Goal: Task Accomplishment & Management: Use online tool/utility

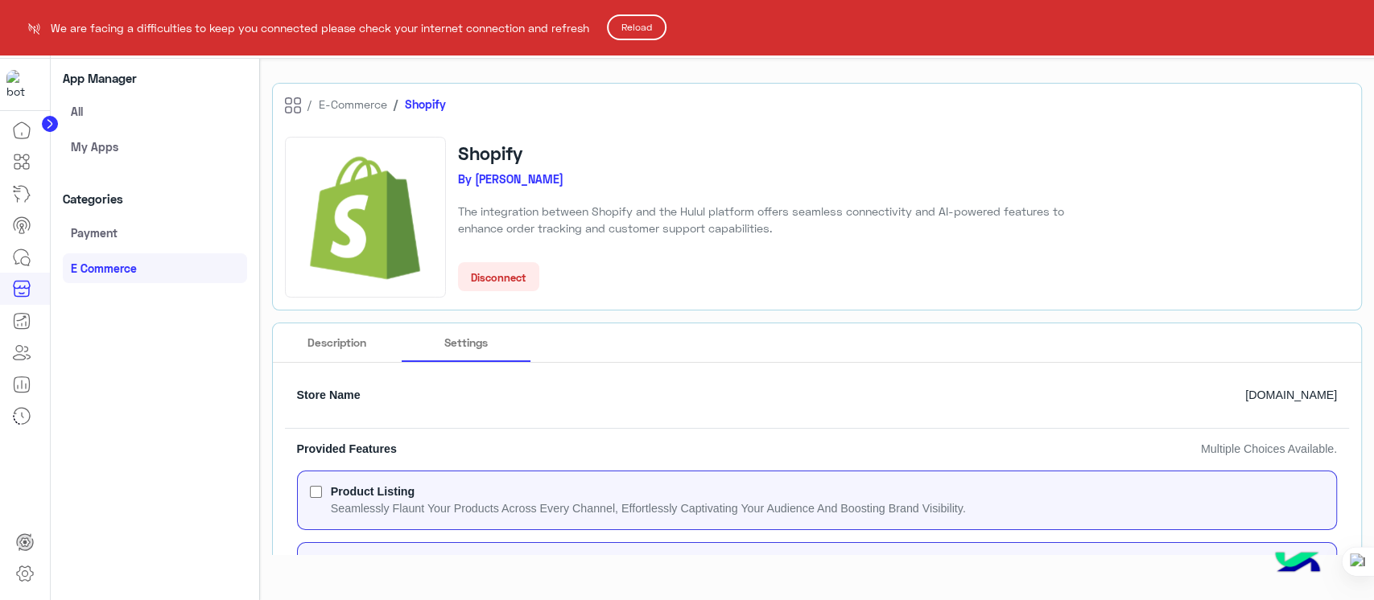
scroll to position [216, 0]
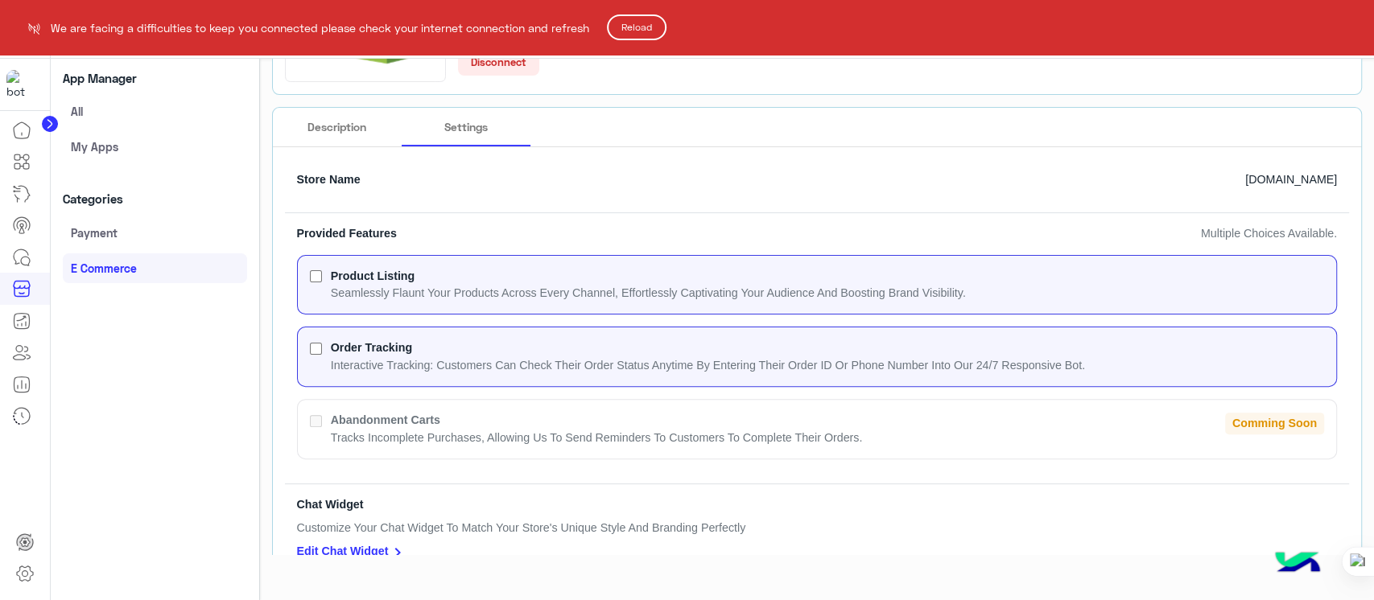
click at [636, 19] on button "Reload" at bounding box center [637, 27] width 60 height 26
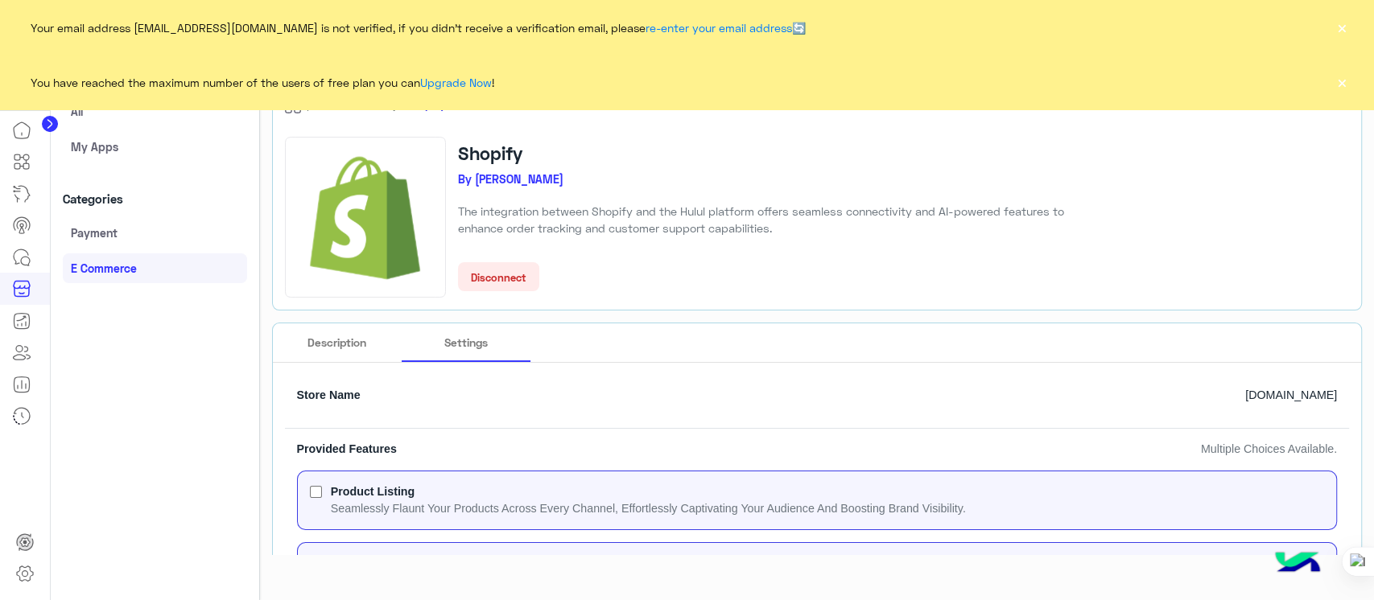
click at [1329, 24] on div "Your email address [EMAIL_ADDRESS][DOMAIN_NAME] is not verified, if you didn't …" at bounding box center [687, 27] width 1374 height 55
click at [1341, 24] on button "×" at bounding box center [1341, 27] width 16 height 16
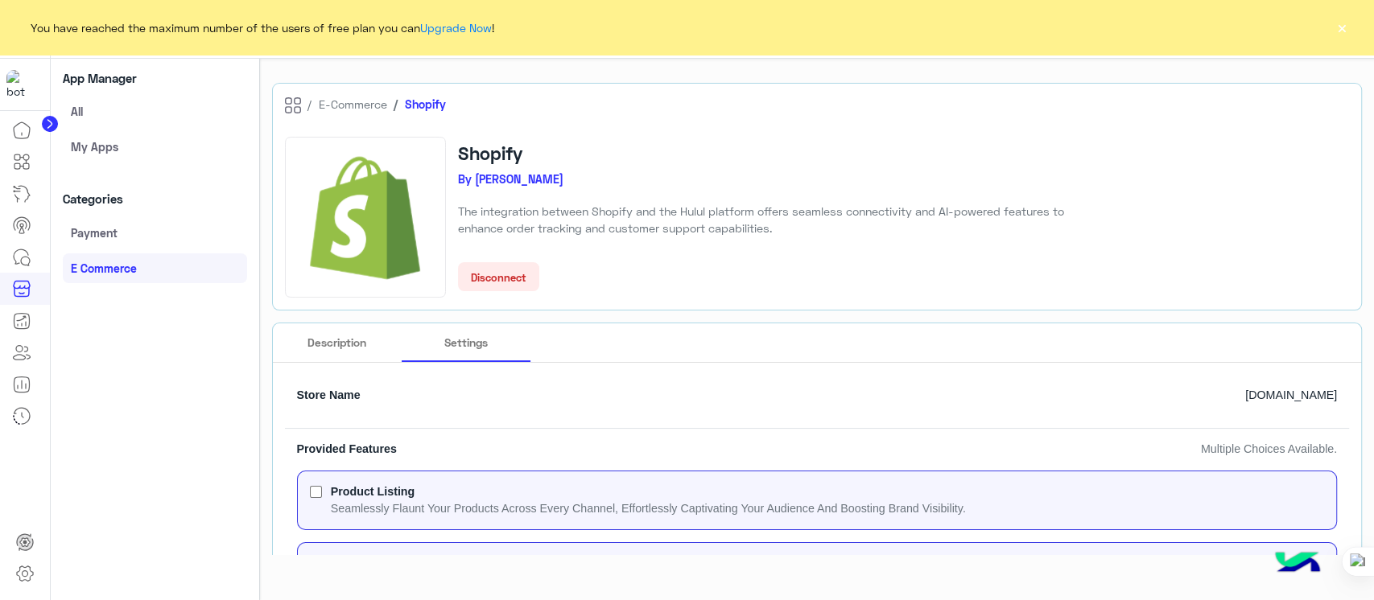
click at [1336, 31] on button "×" at bounding box center [1341, 27] width 16 height 16
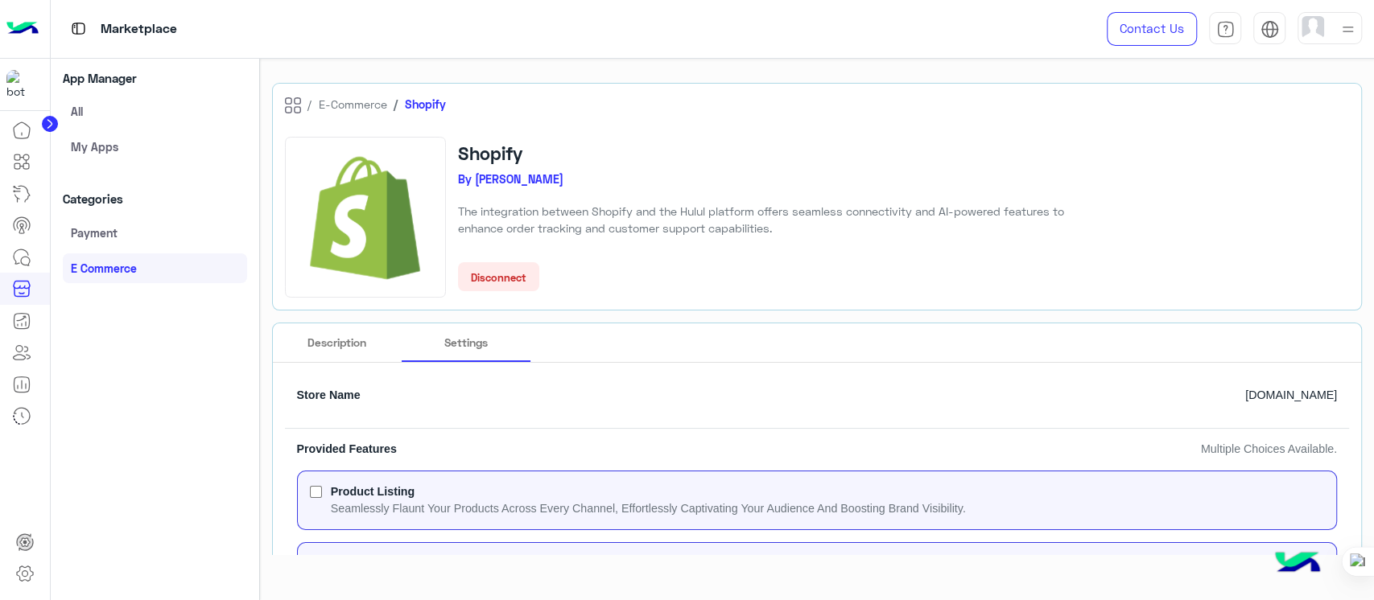
click at [55, 126] on circle at bounding box center [50, 124] width 16 height 16
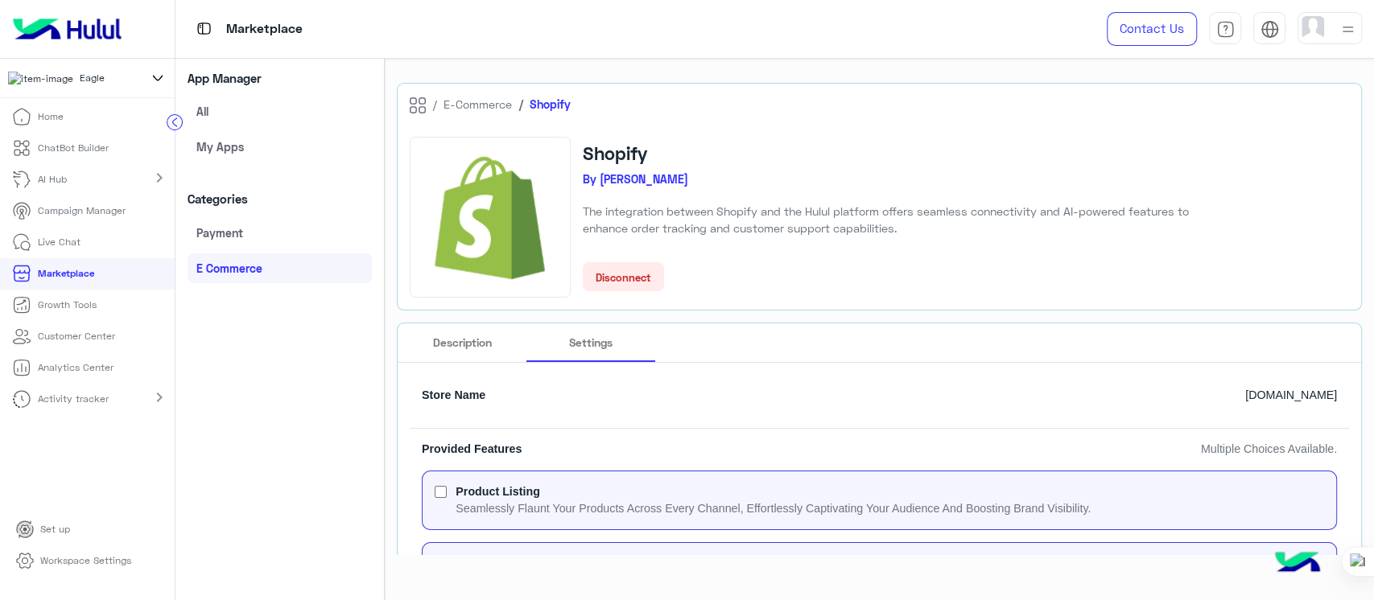
click at [156, 85] on icon at bounding box center [158, 77] width 18 height 19
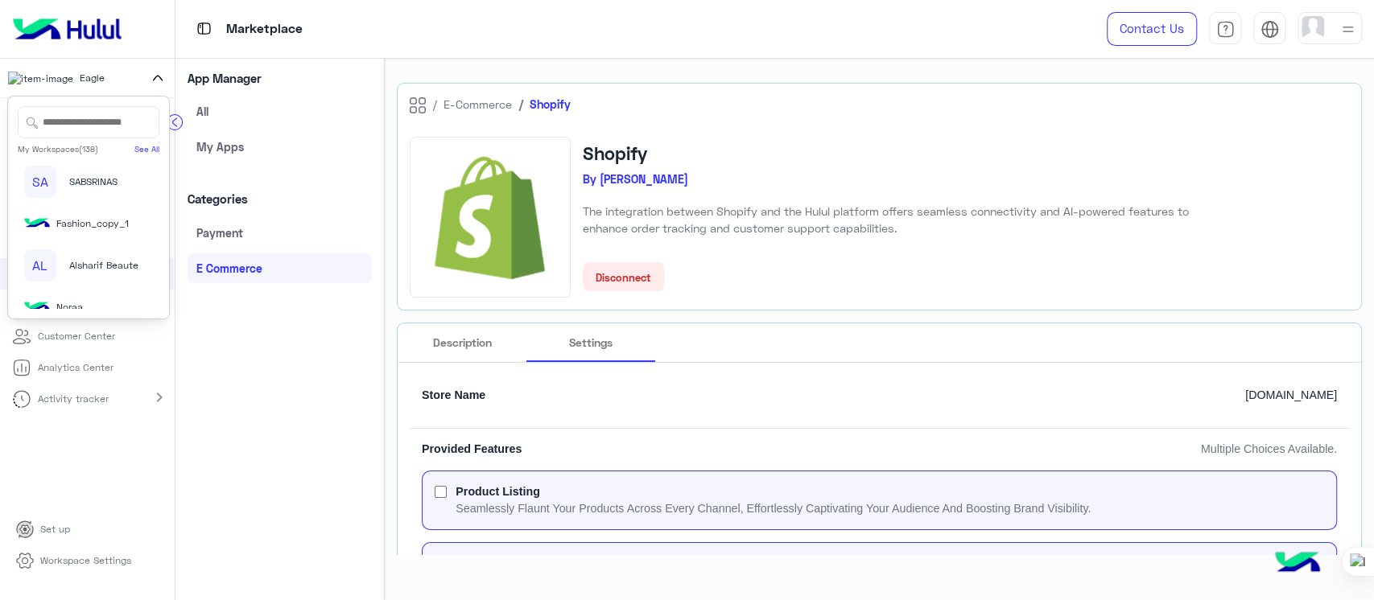
click at [64, 134] on input "text" at bounding box center [89, 122] width 142 height 32
type input "*"
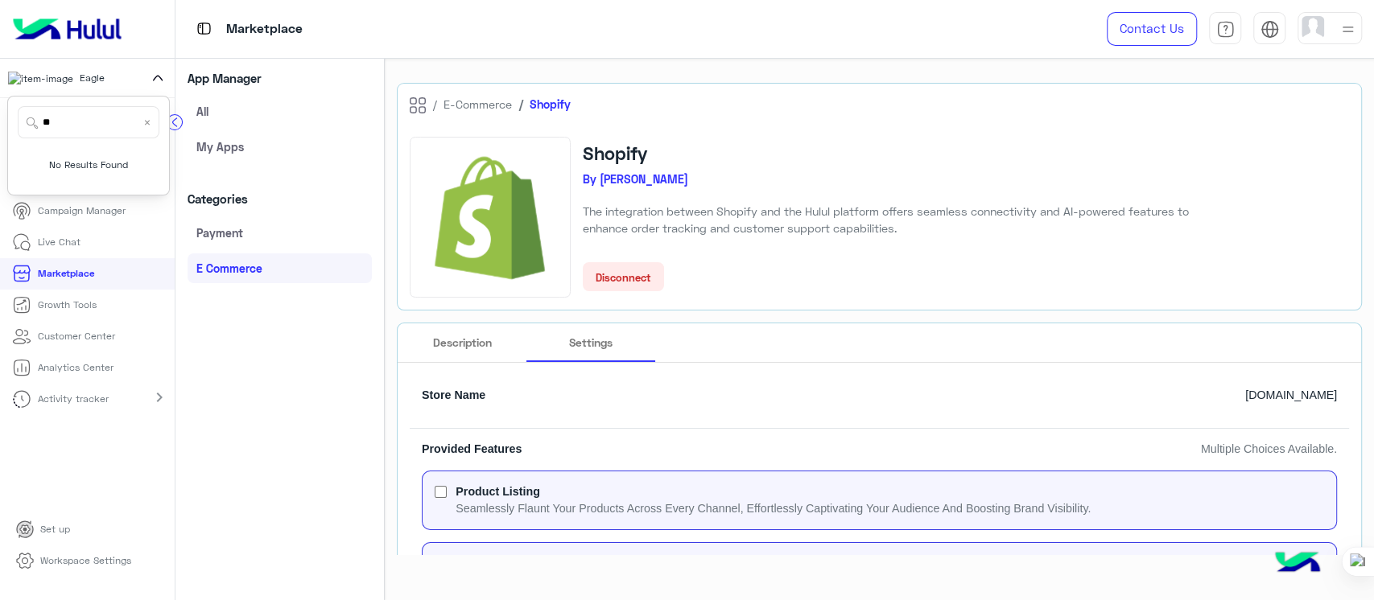
type input "*"
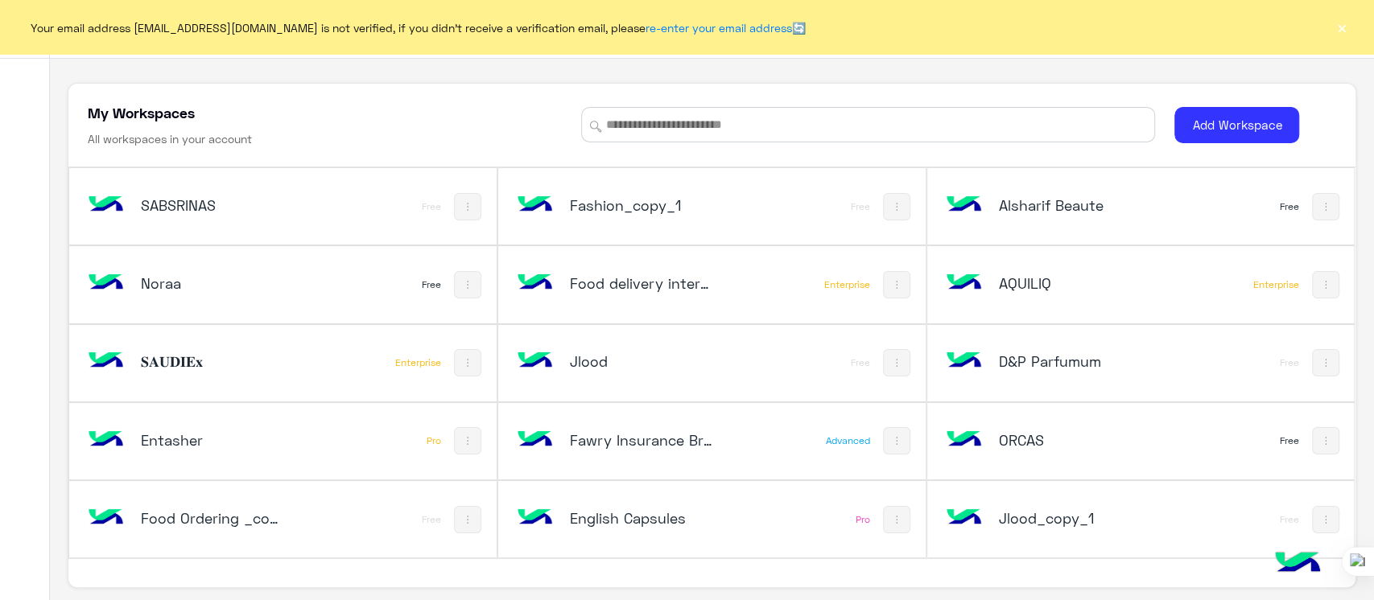
click at [1337, 39] on div "Your email address [EMAIL_ADDRESS][DOMAIN_NAME] is not verified, if you didn't …" at bounding box center [687, 27] width 1374 height 55
click at [1357, 35] on div "Your email address [EMAIL_ADDRESS][DOMAIN_NAME] is not verified, if you didn't …" at bounding box center [687, 27] width 1374 height 55
click at [1341, 27] on button "×" at bounding box center [1341, 27] width 16 height 16
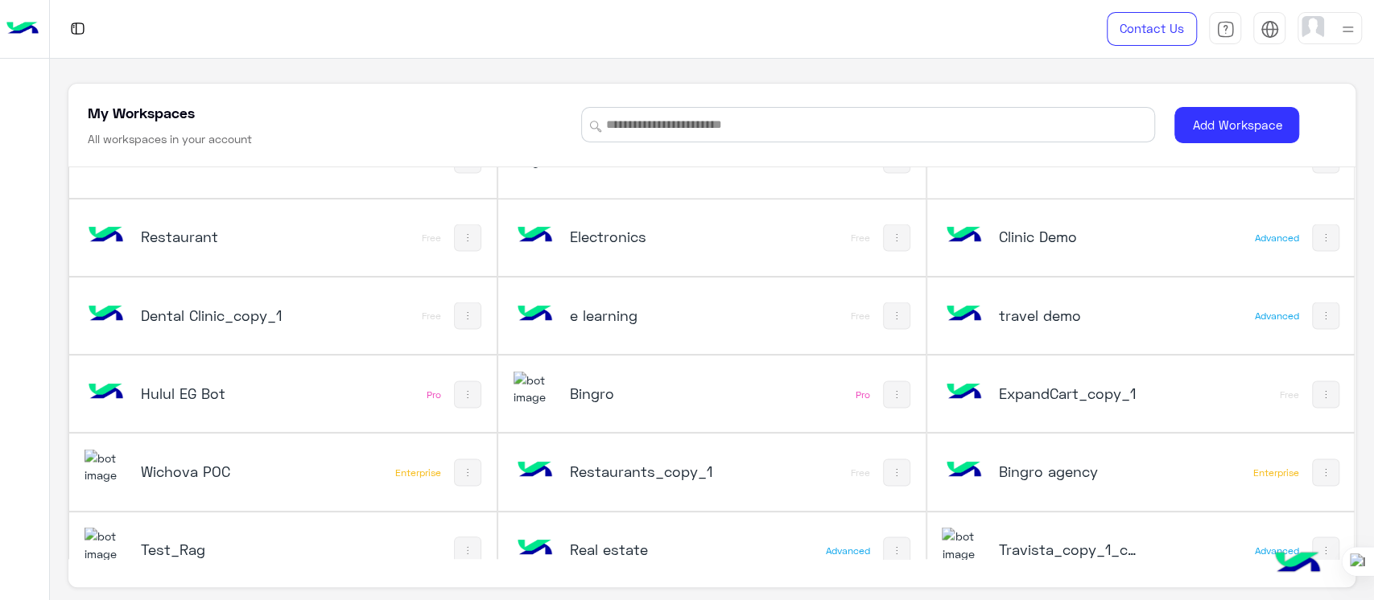
scroll to position [3199, 0]
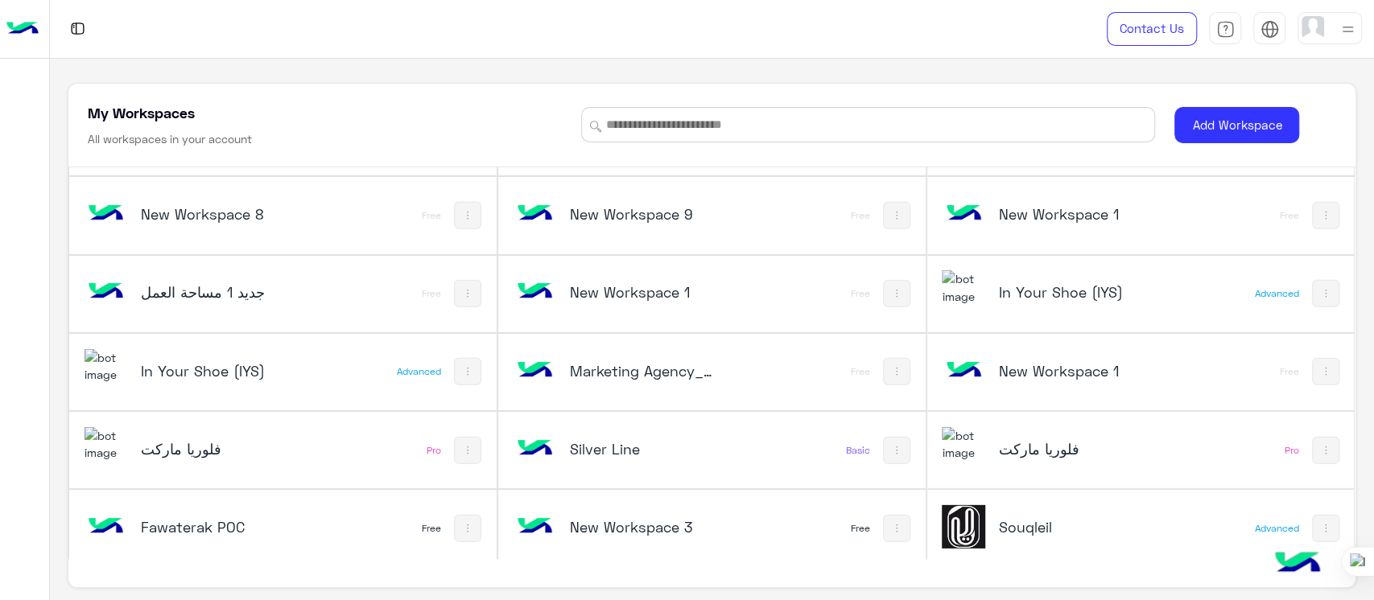
click at [231, 527] on h5 "Fawaterak POC" at bounding box center [212, 526] width 143 height 19
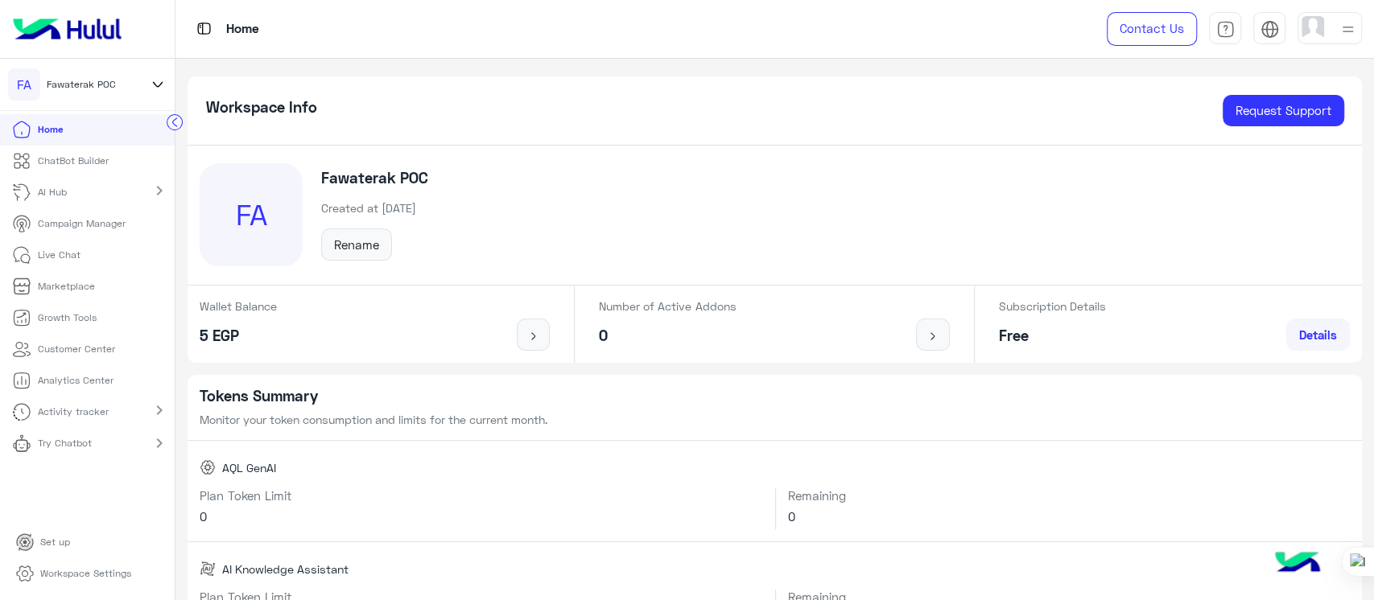
click at [66, 579] on p "Workspace Settings" at bounding box center [85, 573] width 91 height 14
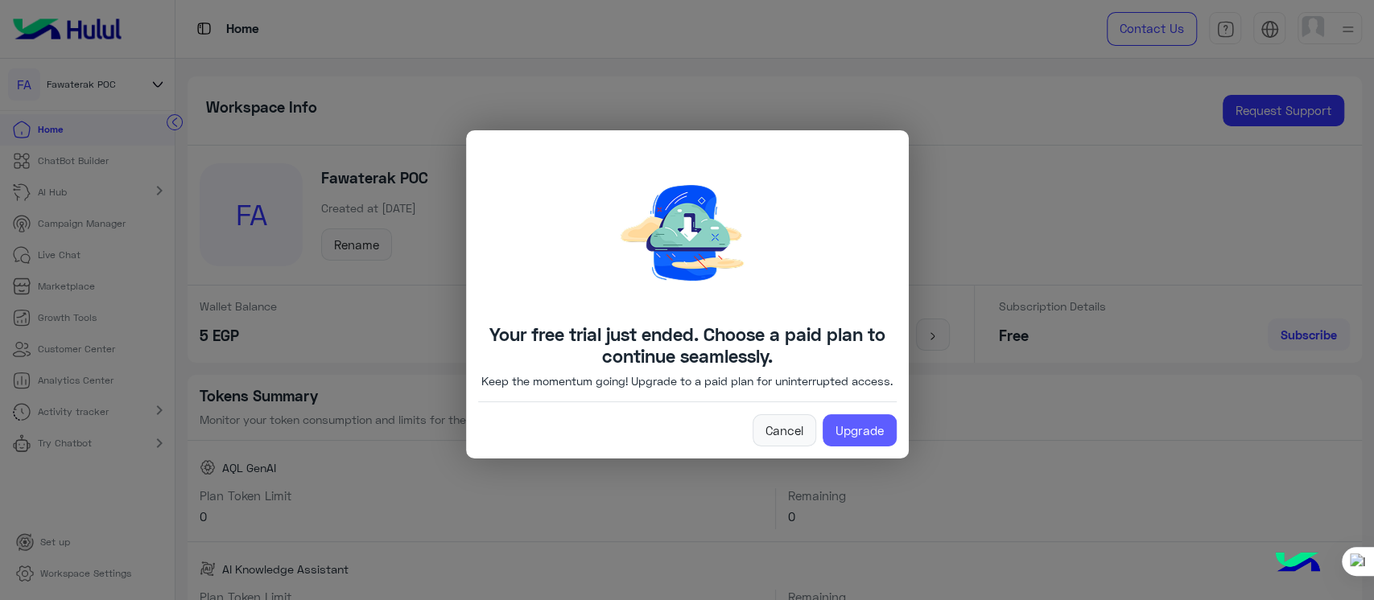
click at [846, 439] on link "Upgrade" at bounding box center [859, 430] width 74 height 32
click at [846, 439] on div "Your free trial just ended. Choose a paid plan to continue seamlessly. Keep the…" at bounding box center [687, 294] width 443 height 328
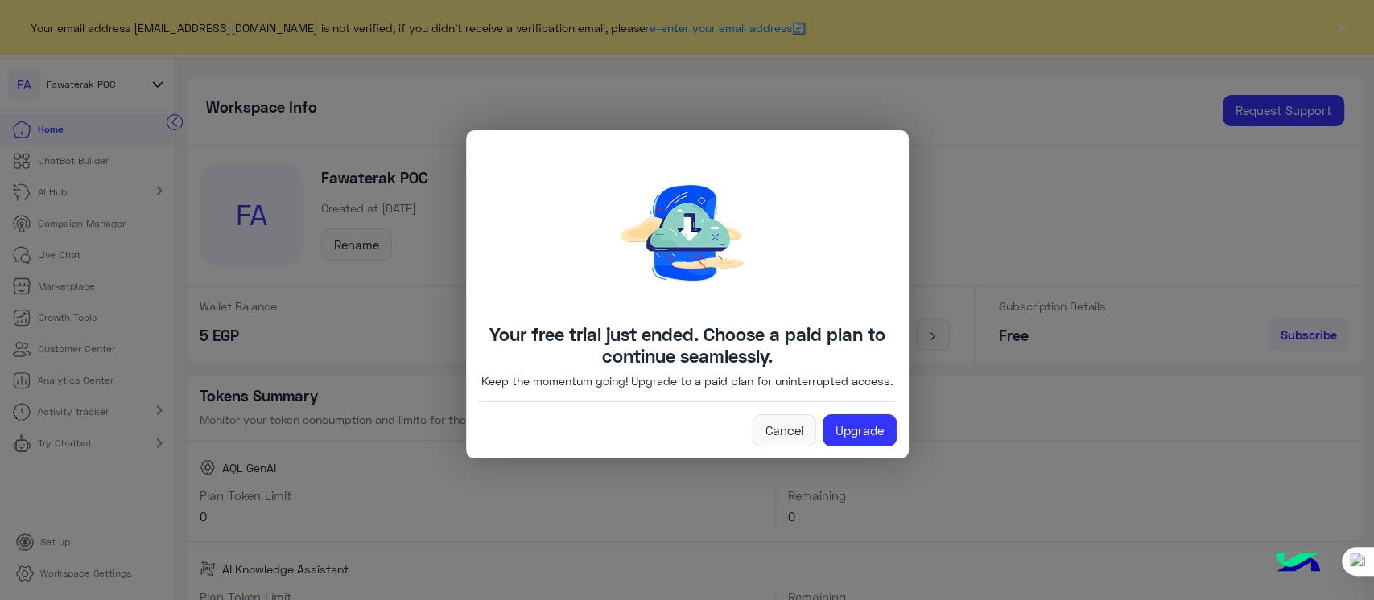
click at [682, 535] on modal-container "Your free trial just ended. Choose a paid plan to continue seamlessly. Keep the…" at bounding box center [687, 300] width 1374 height 600
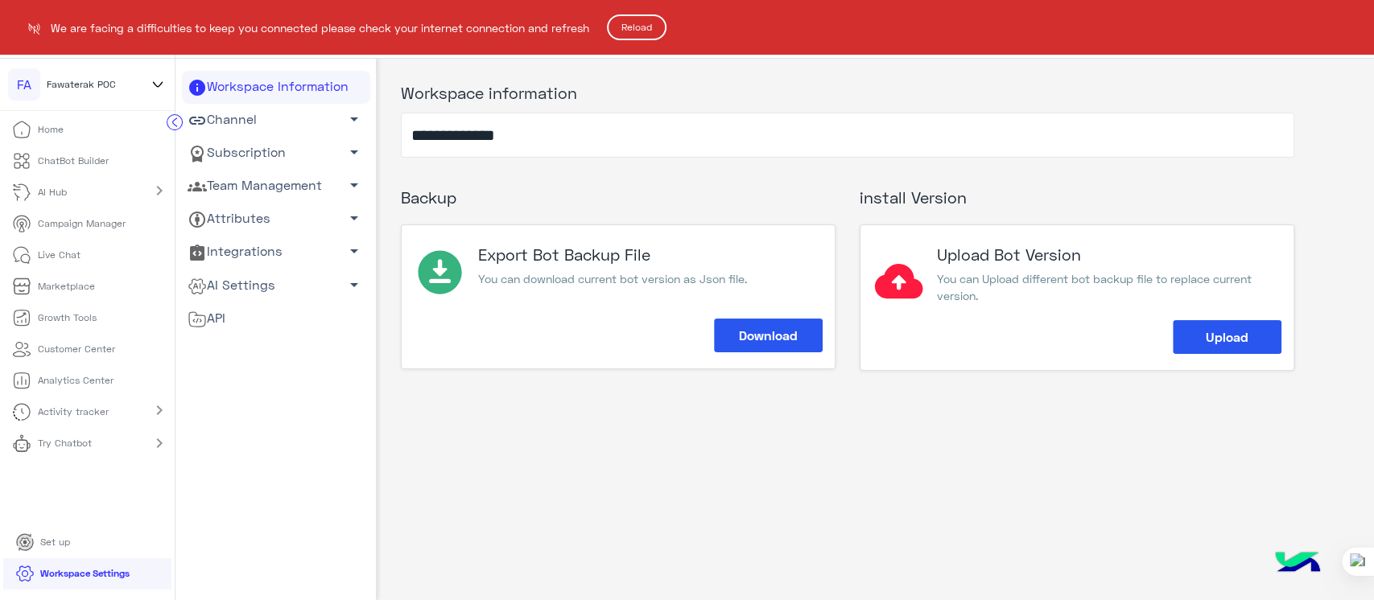
click at [650, 26] on button "Reload" at bounding box center [637, 27] width 60 height 26
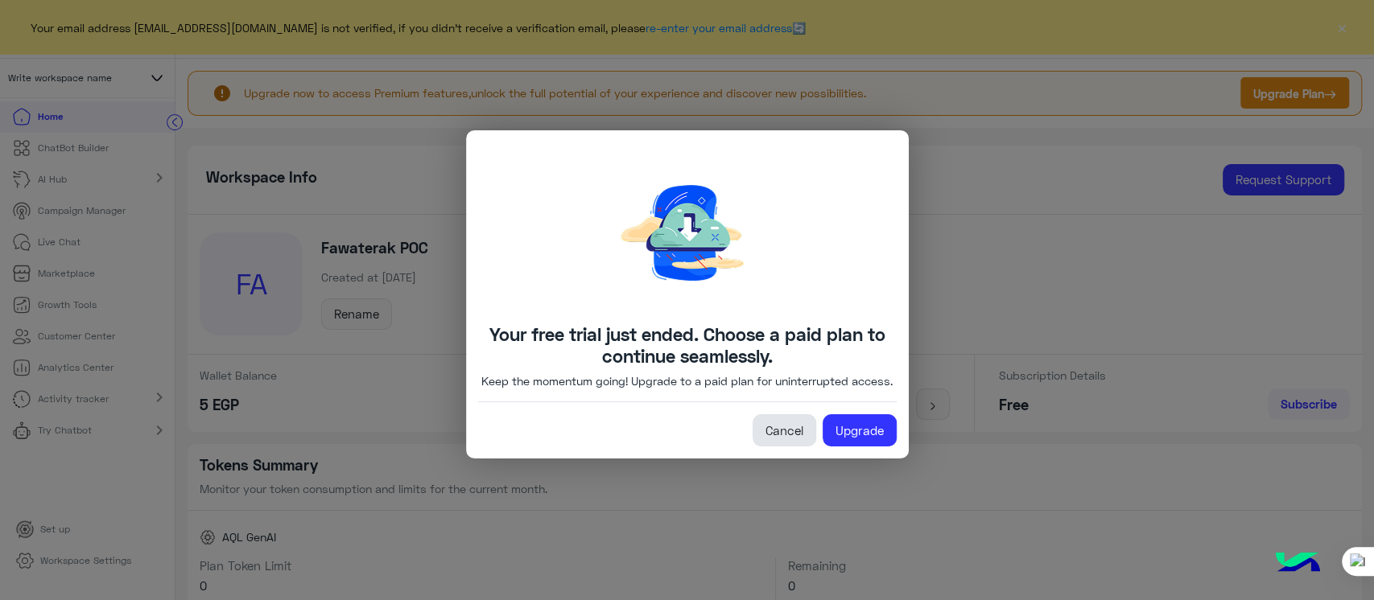
click at [777, 442] on link "Cancel" at bounding box center [784, 430] width 64 height 32
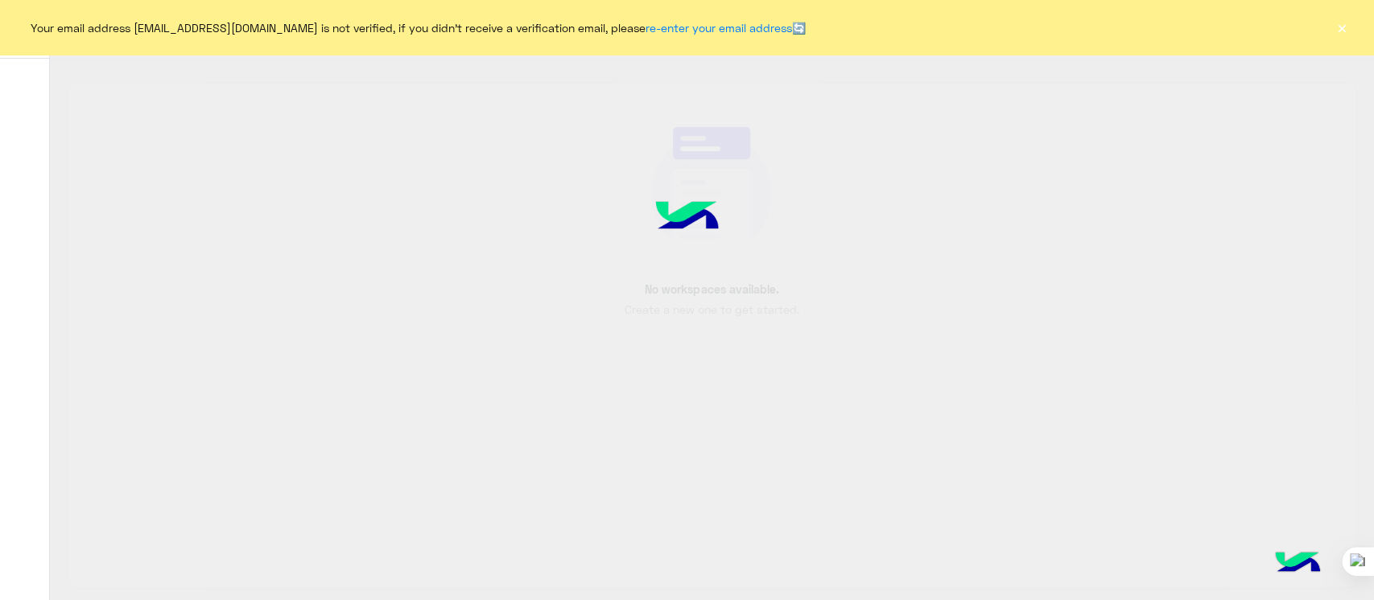
click at [1340, 31] on button "×" at bounding box center [1341, 27] width 16 height 16
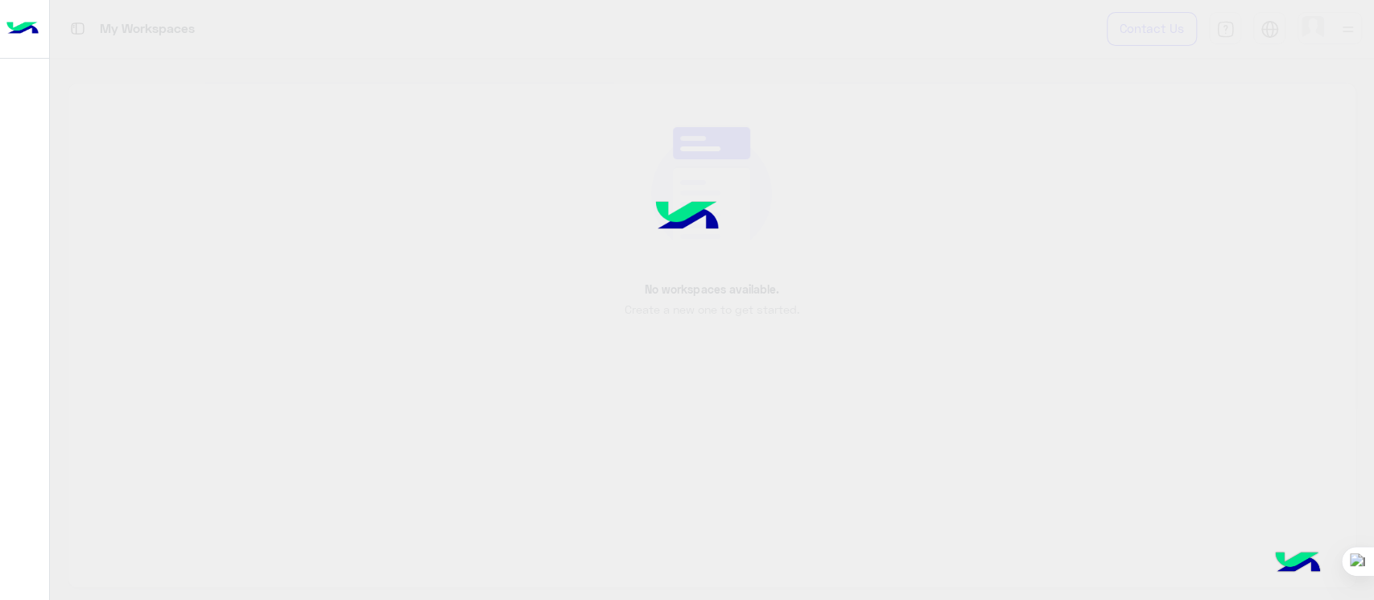
click at [937, 241] on div at bounding box center [687, 300] width 1374 height 600
click at [26, 15] on img at bounding box center [22, 29] width 32 height 34
click at [32, 35] on img at bounding box center [22, 29] width 32 height 34
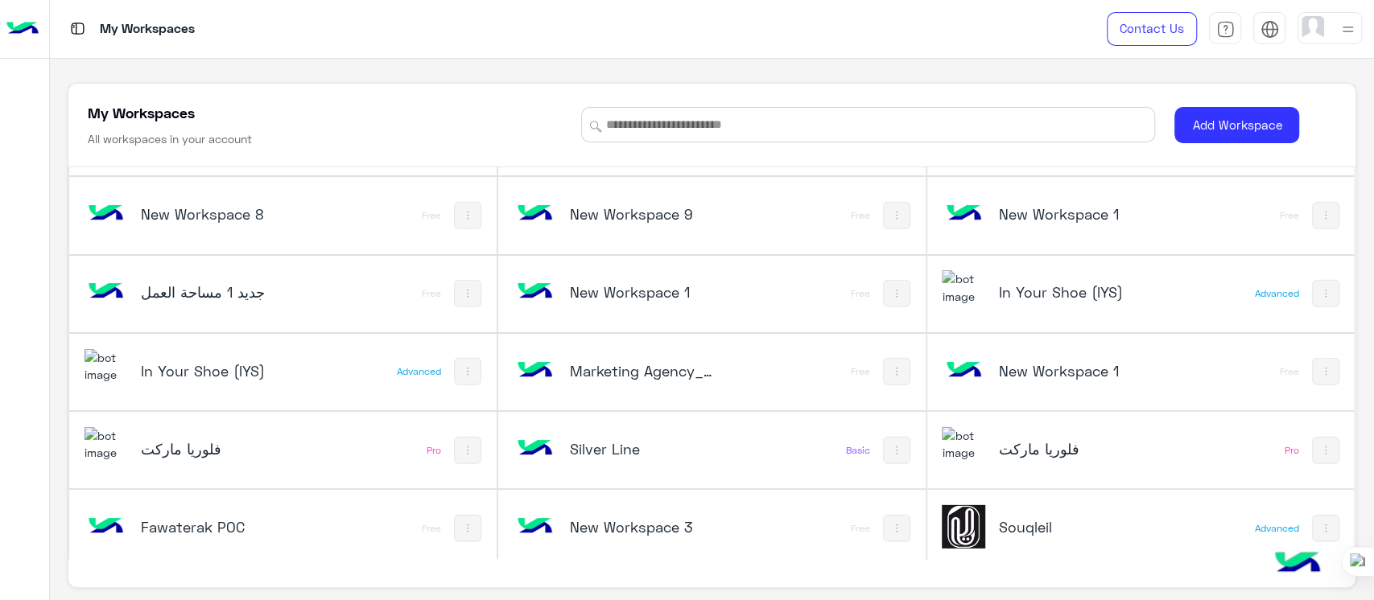
scroll to position [6, 0]
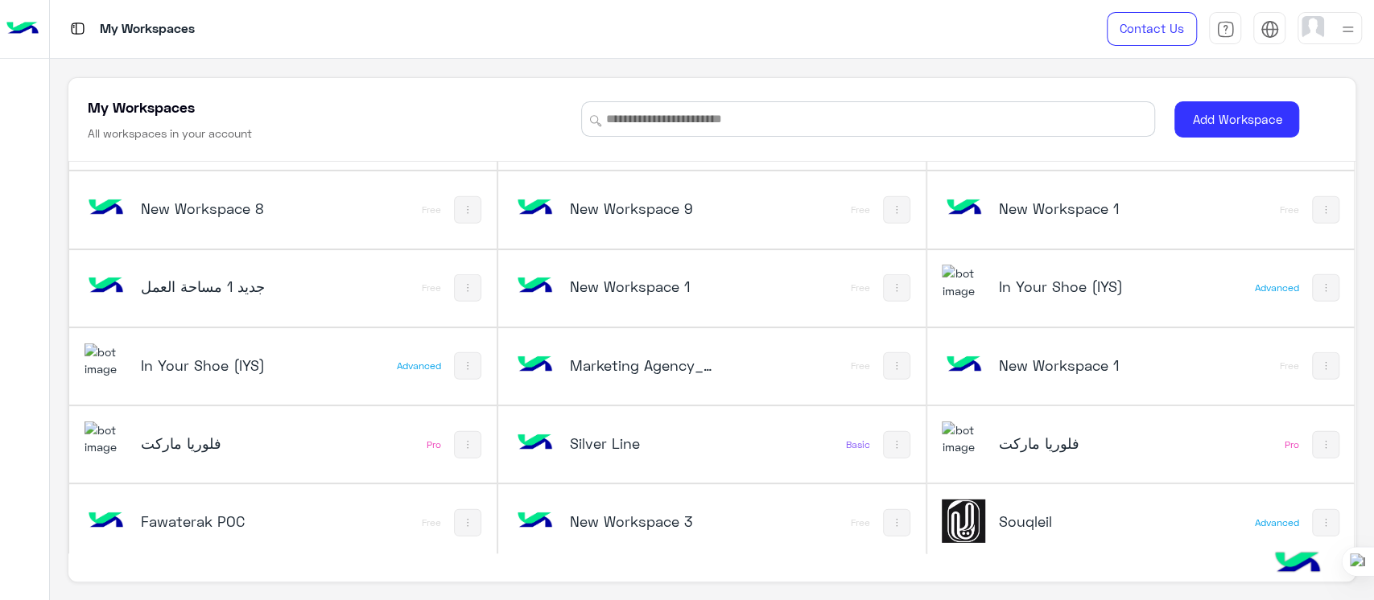
click at [613, 409] on div "Silver Line Basic" at bounding box center [711, 444] width 427 height 76
click at [586, 451] on div "Silver Line" at bounding box center [632, 445] width 238 height 47
click at [570, 437] on h5 "Silver Line" at bounding box center [641, 443] width 143 height 19
click at [604, 440] on h5 "Silver Line" at bounding box center [641, 443] width 143 height 19
click at [595, 438] on h5 "Silver Line" at bounding box center [641, 443] width 143 height 19
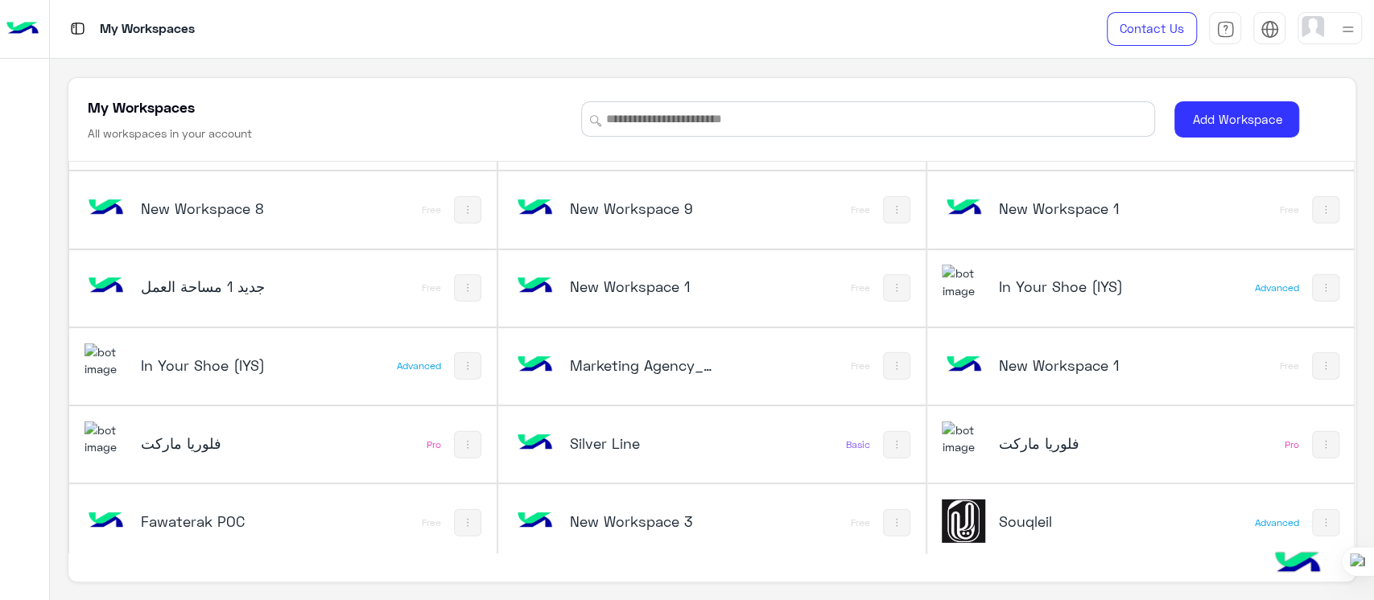
click at [591, 434] on h5 "Silver Line" at bounding box center [641, 443] width 143 height 19
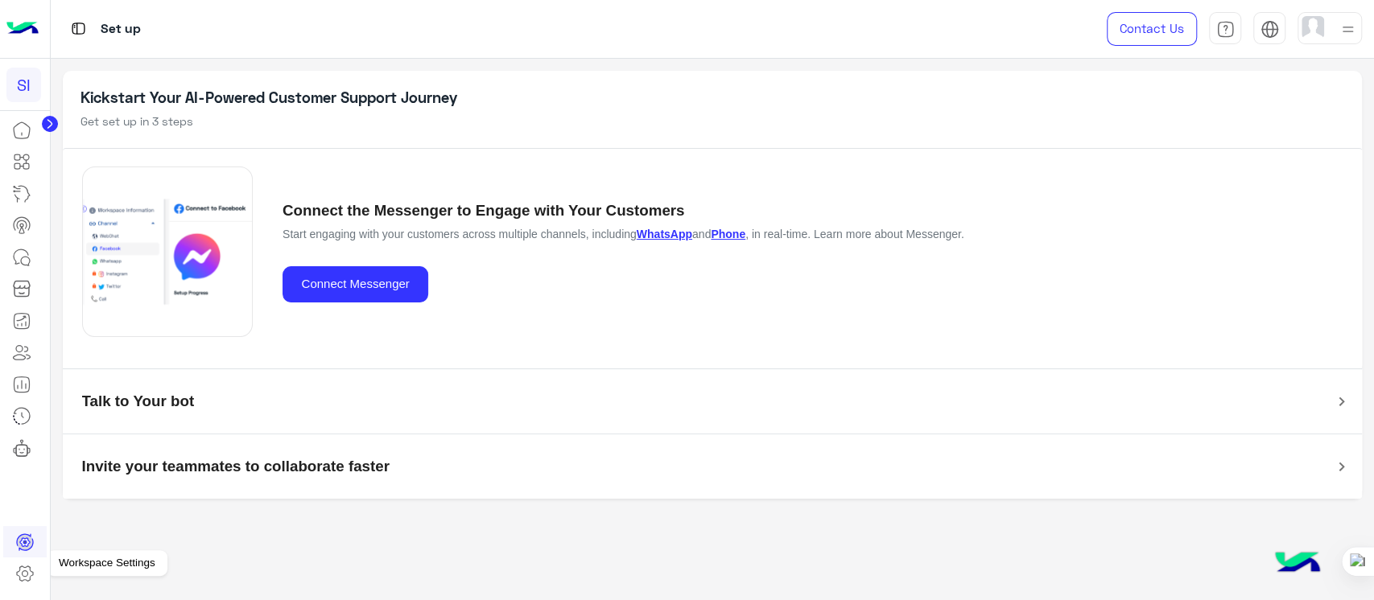
click at [25, 577] on icon at bounding box center [24, 573] width 19 height 19
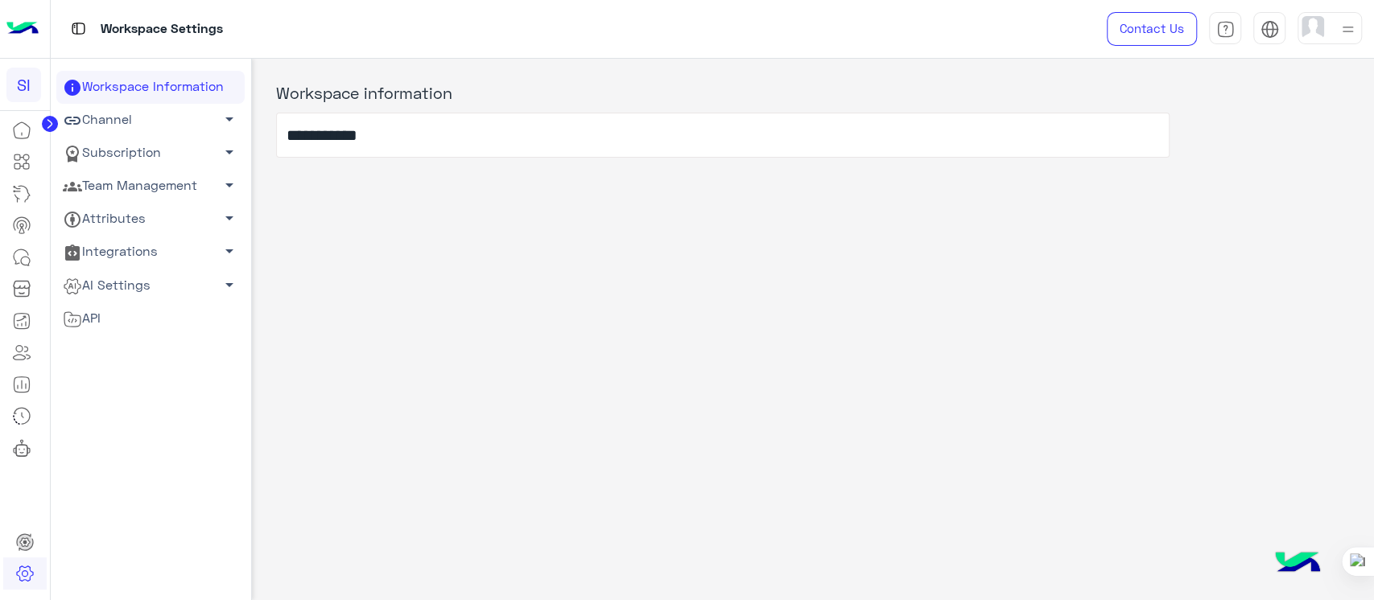
click at [89, 121] on link "Channel arrow_drop_down" at bounding box center [150, 120] width 188 height 33
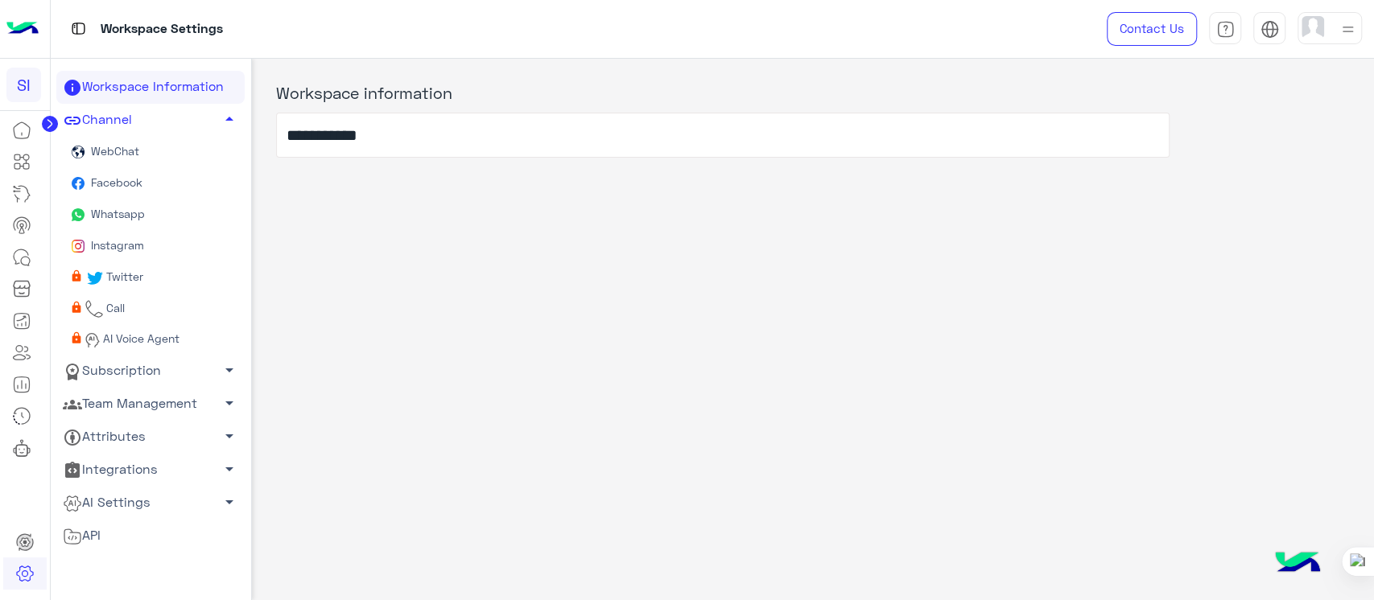
click at [126, 215] on span "Whatsapp" at bounding box center [116, 214] width 57 height 14
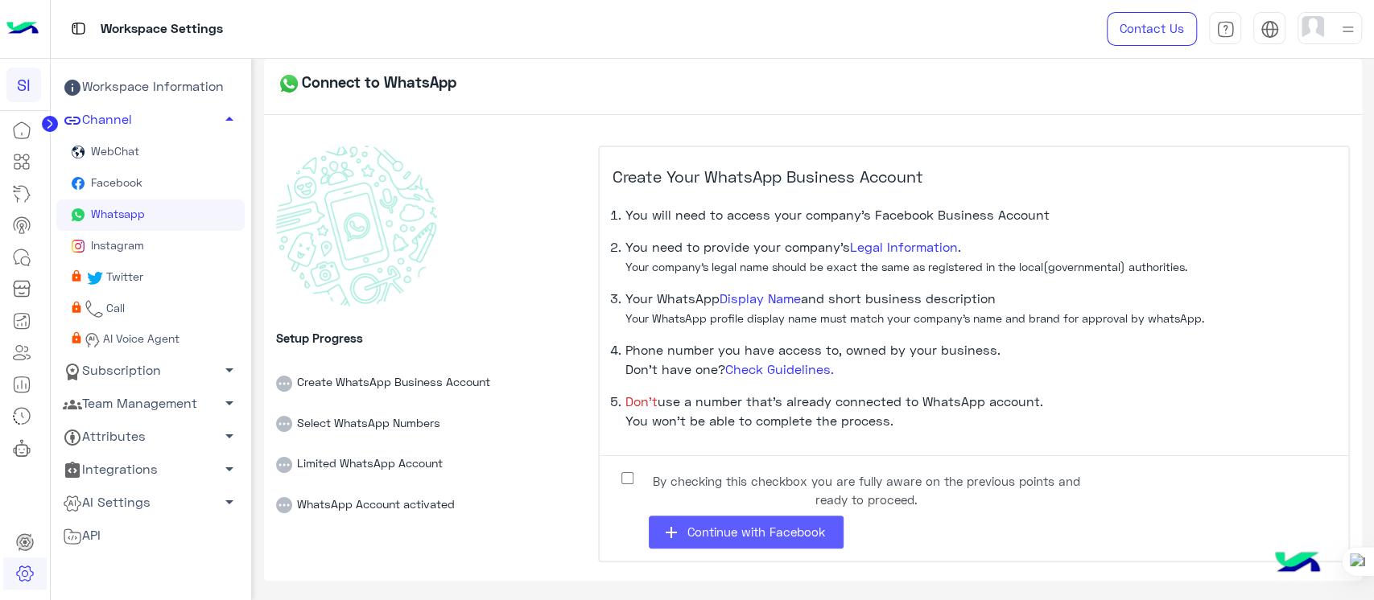
click at [747, 536] on span "Continue with Facebook" at bounding box center [755, 532] width 138 height 14
click at [696, 525] on span "Continue with Facebook" at bounding box center [755, 532] width 138 height 14
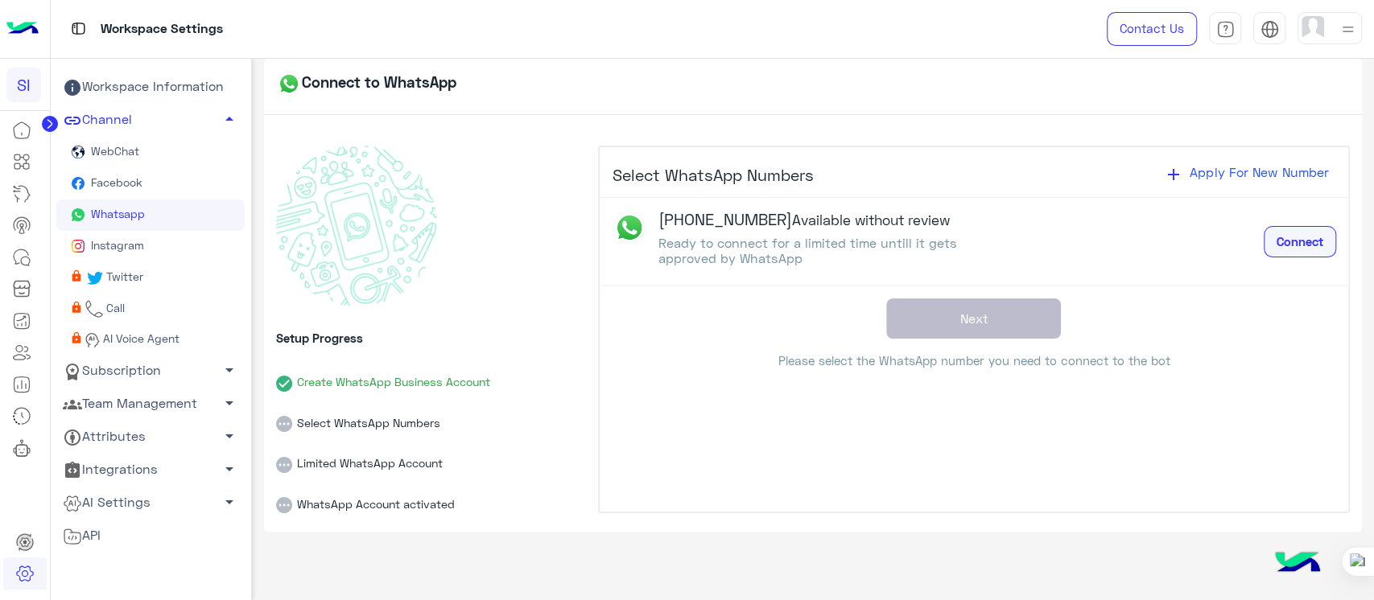
click at [1289, 232] on button "Connect" at bounding box center [1299, 242] width 72 height 32
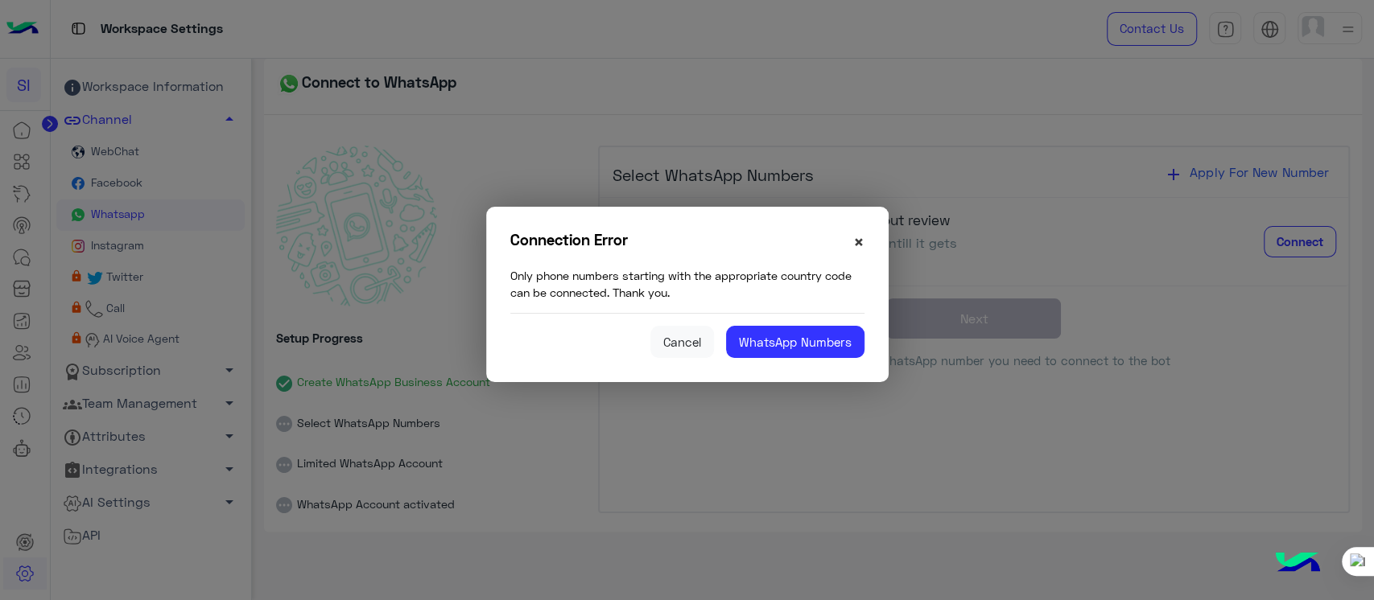
click at [856, 244] on span "×" at bounding box center [858, 242] width 11 height 22
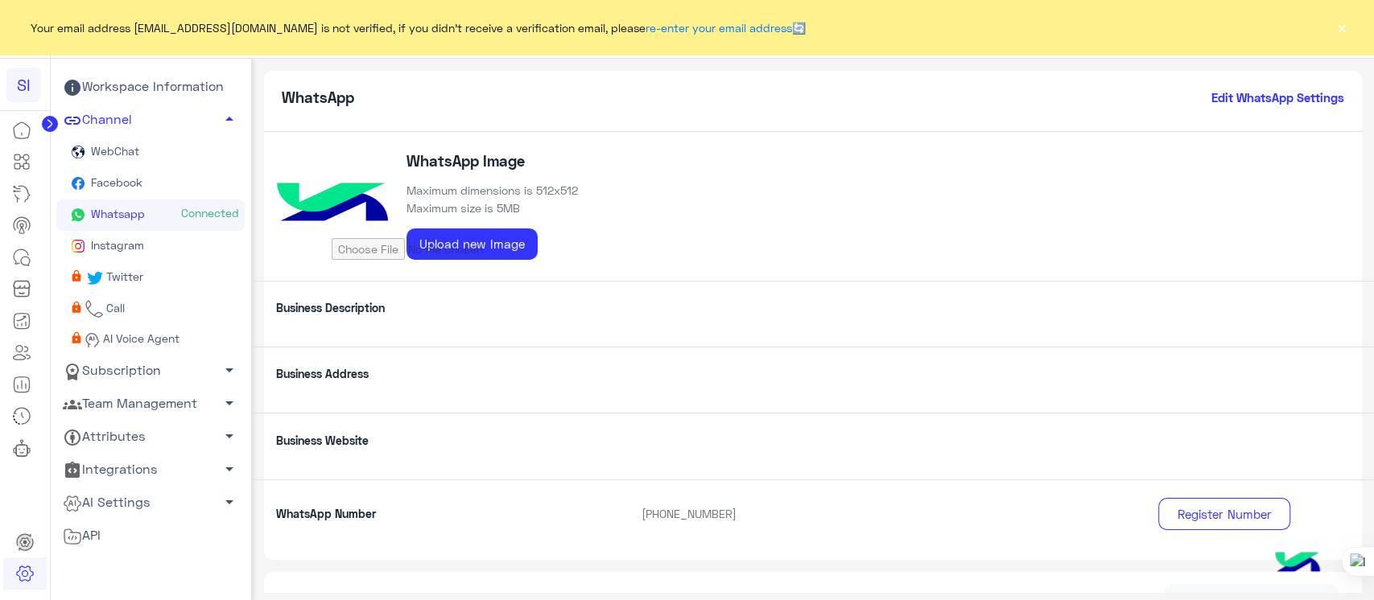
click at [1331, 25] on div "Your email address sabrin.shawky@hulul.net is not verified, if you didn't recei…" at bounding box center [687, 27] width 1374 height 55
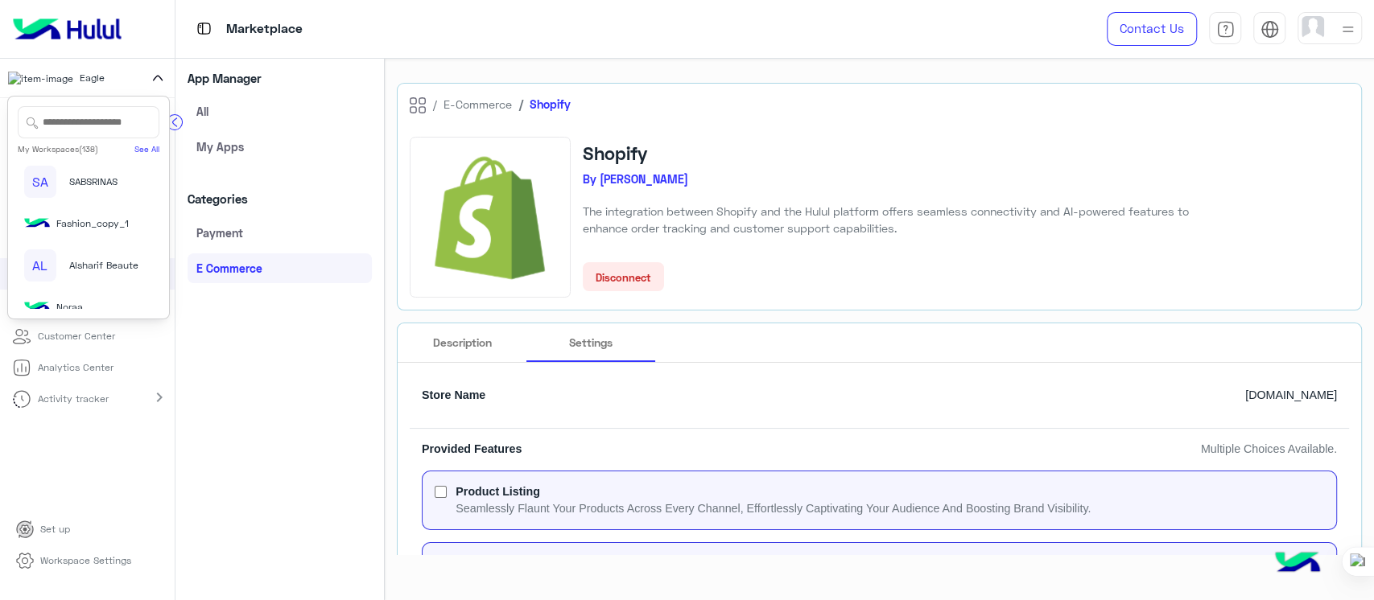
click at [356, 214] on div "Categories Payment E Commerce" at bounding box center [279, 240] width 208 height 122
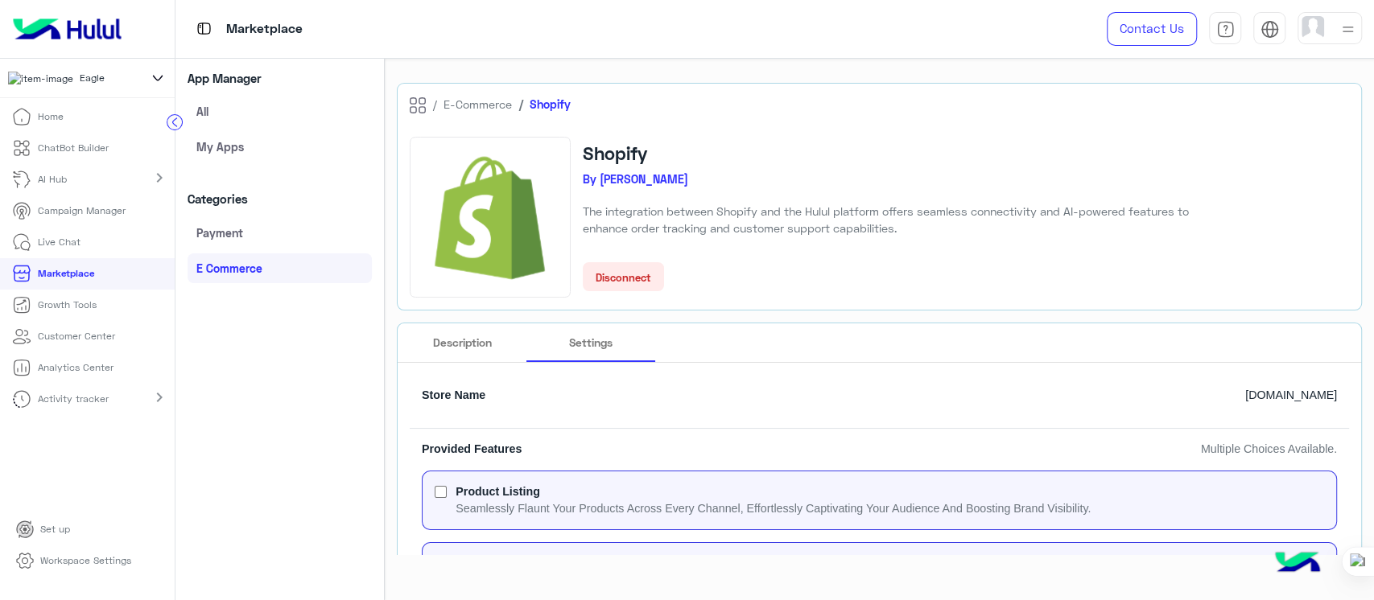
click at [153, 85] on icon at bounding box center [158, 77] width 18 height 19
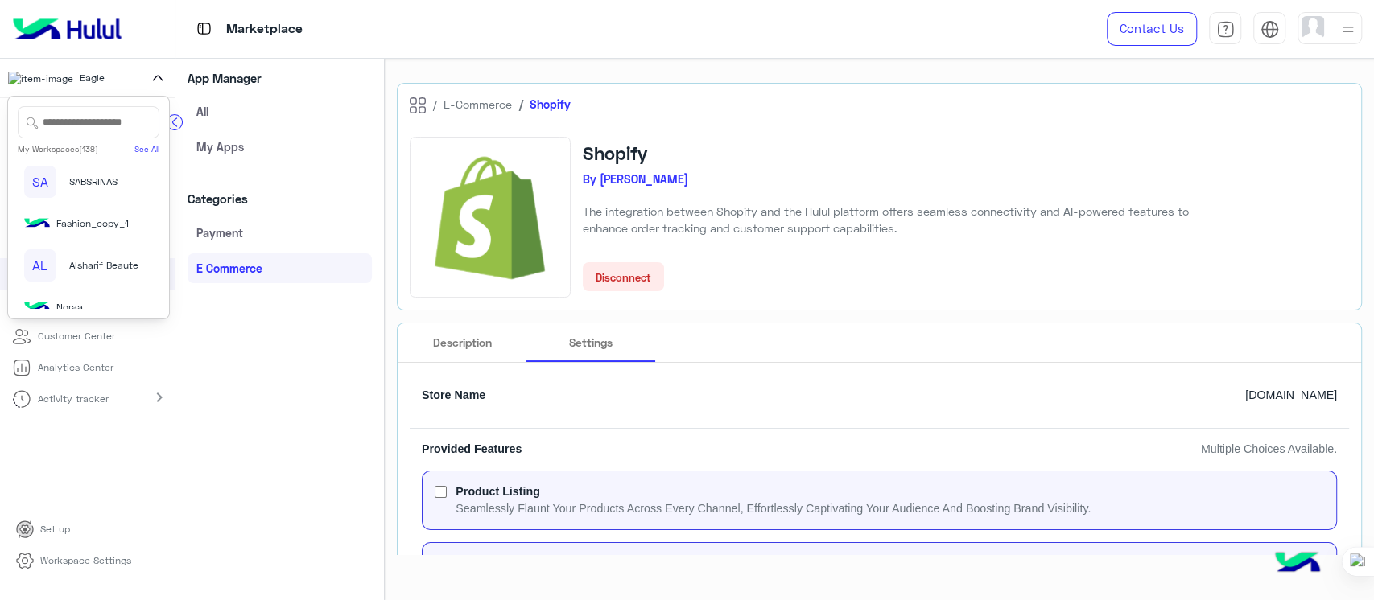
click at [54, 126] on input "text" at bounding box center [89, 122] width 142 height 32
click at [43, 37] on img at bounding box center [67, 29] width 122 height 34
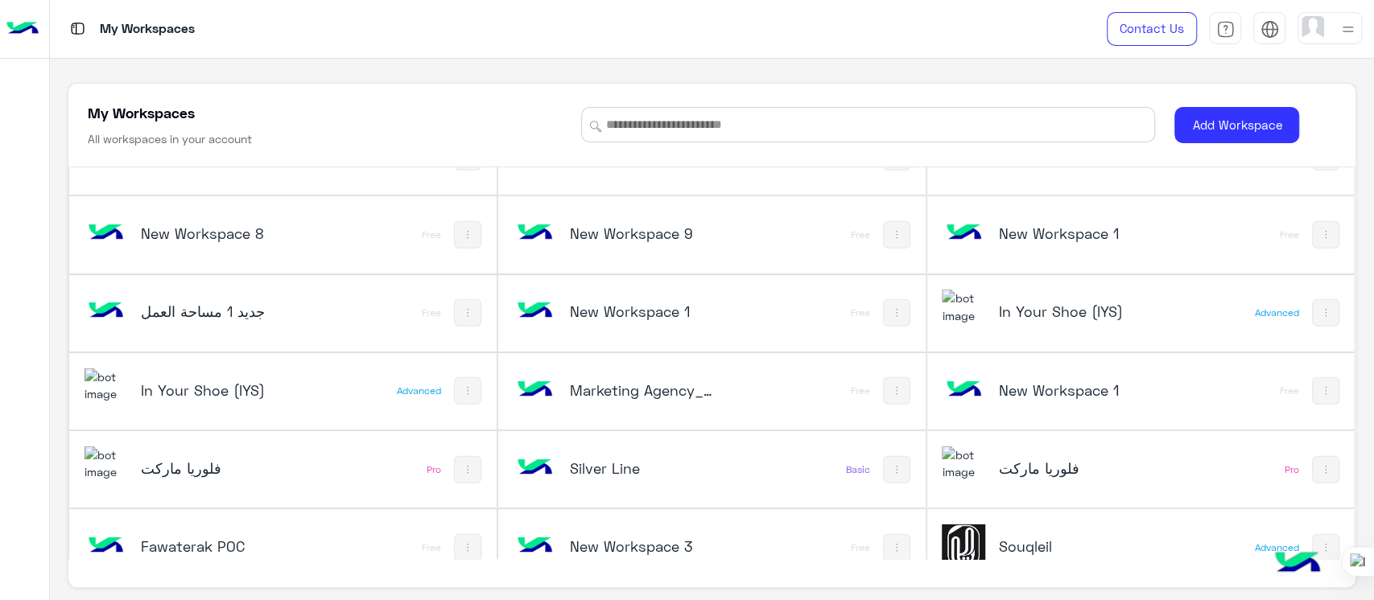
scroll to position [3199, 0]
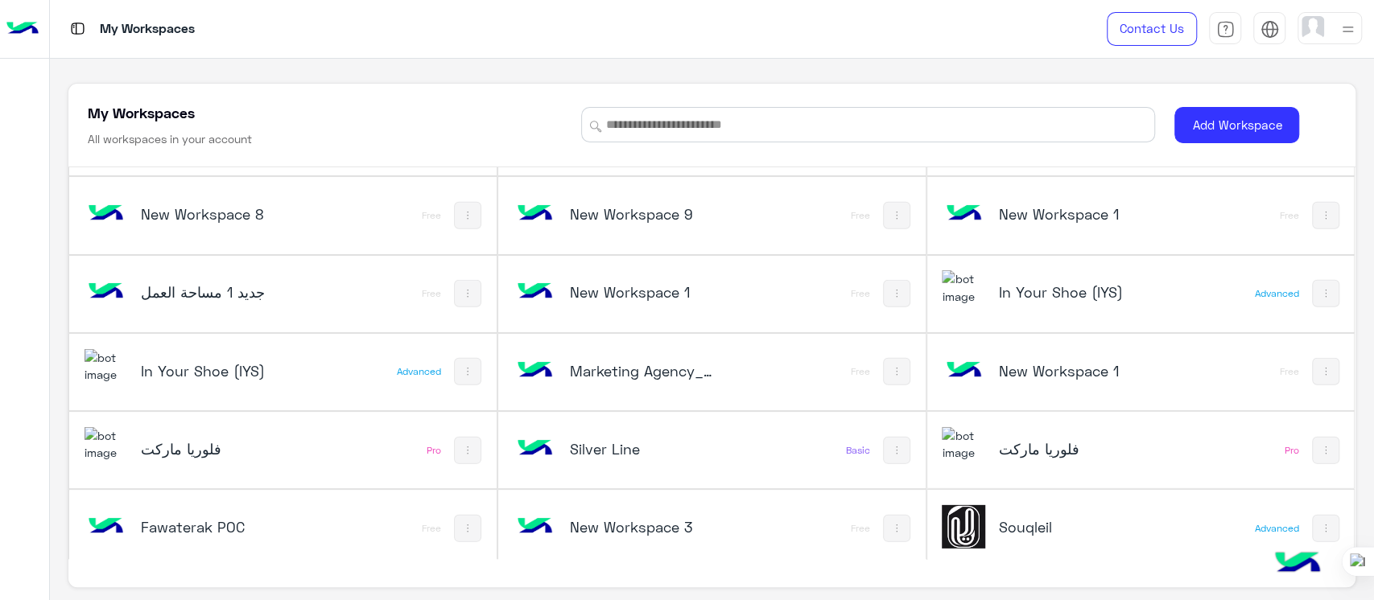
click at [197, 443] on h5 "فلوريا ماركت" at bounding box center [212, 448] width 143 height 19
